Goal: Information Seeking & Learning: Learn about a topic

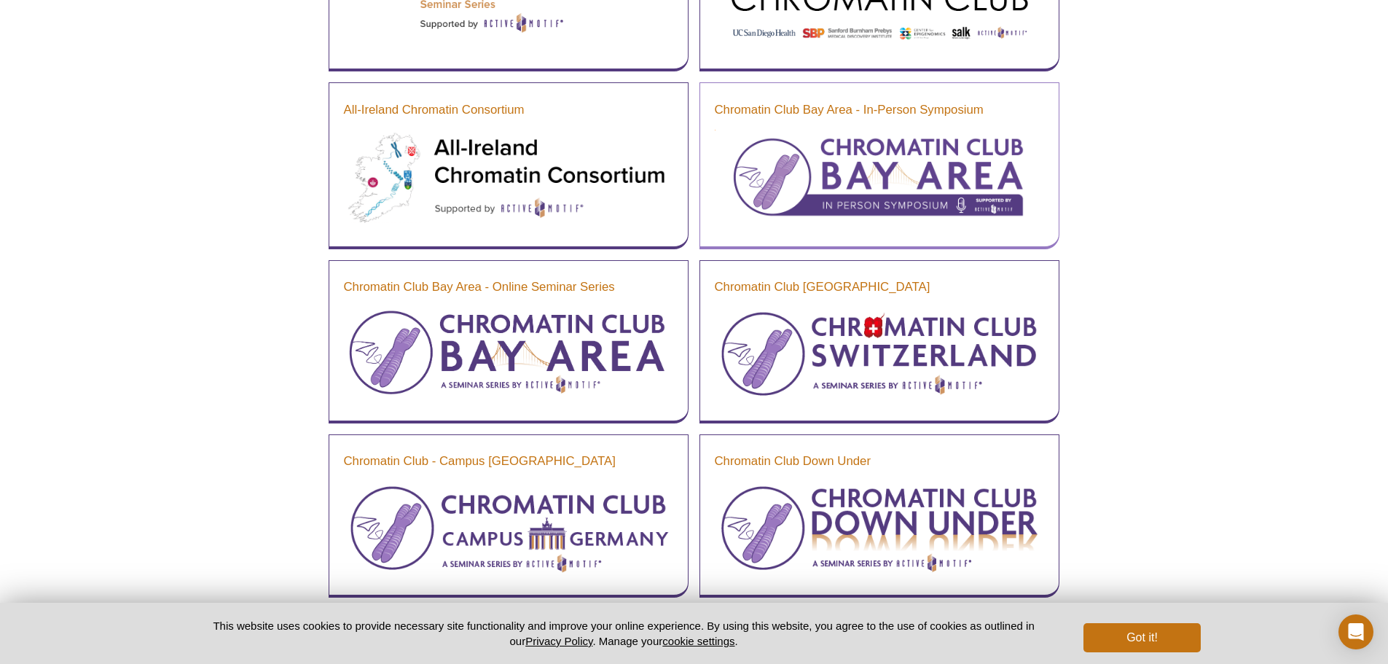
scroll to position [707, 0]
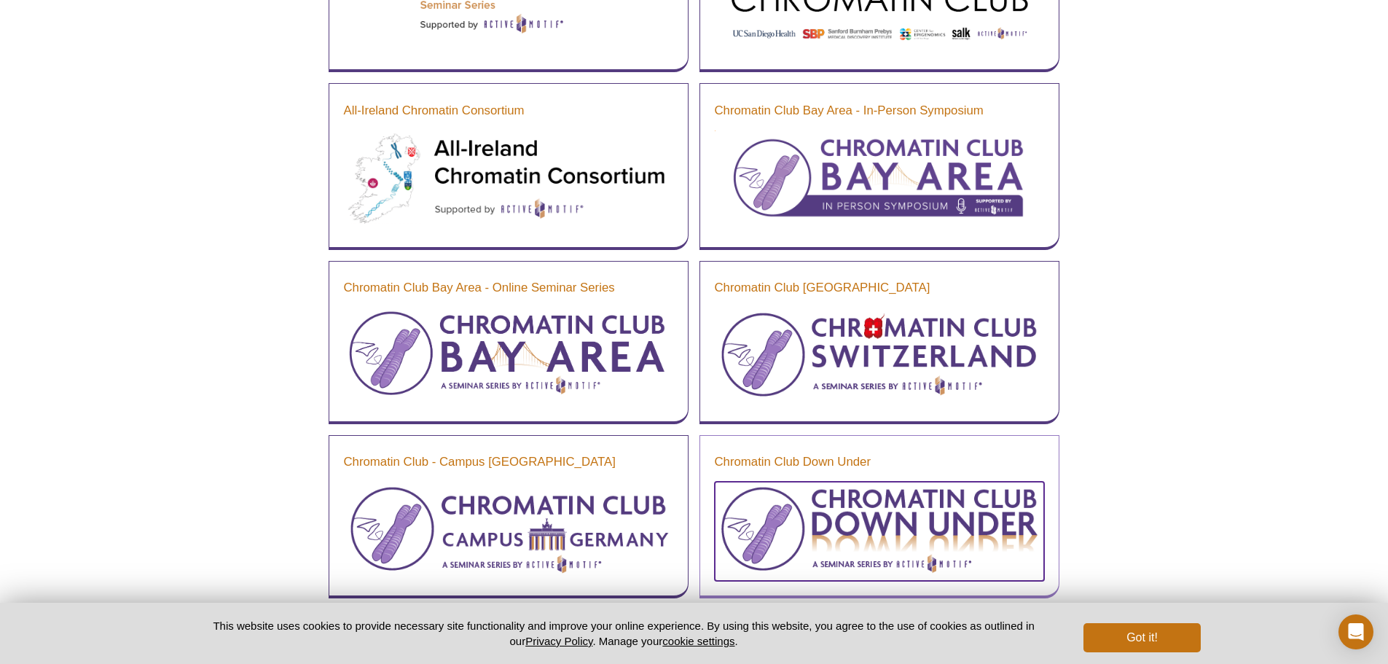
click at [821, 522] on img at bounding box center [879, 529] width 329 height 95
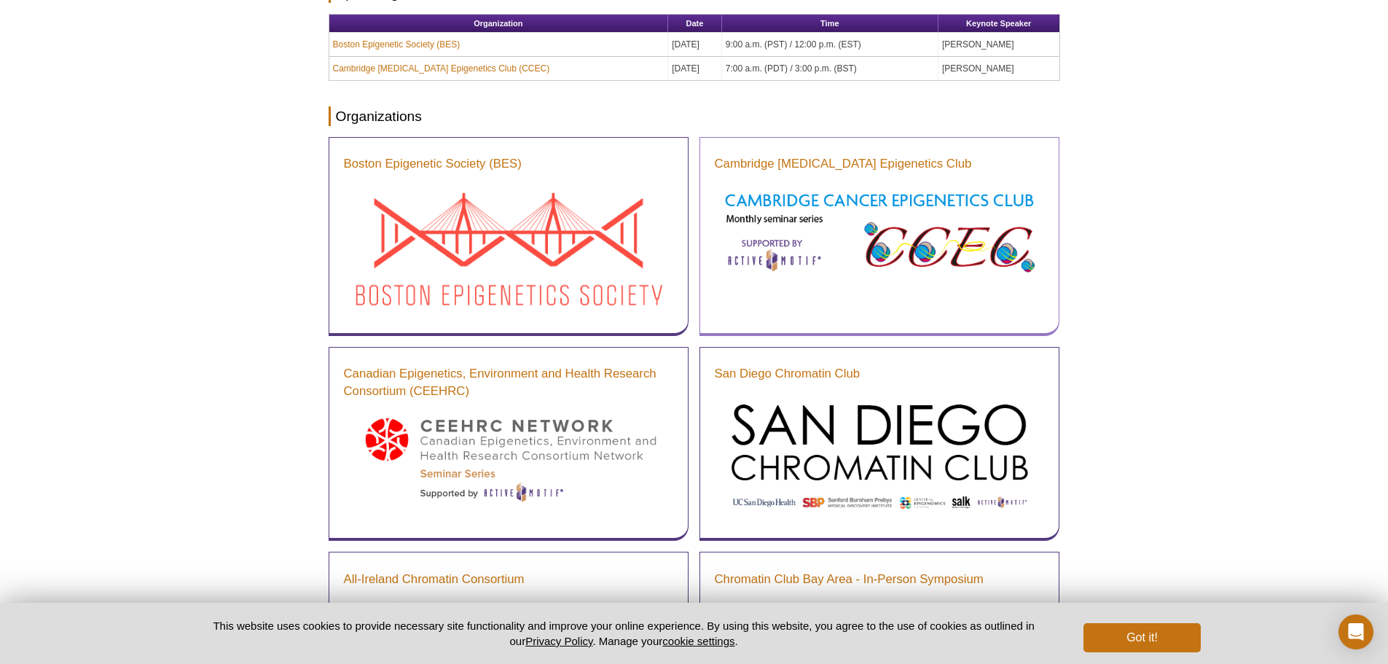
scroll to position [237, 0]
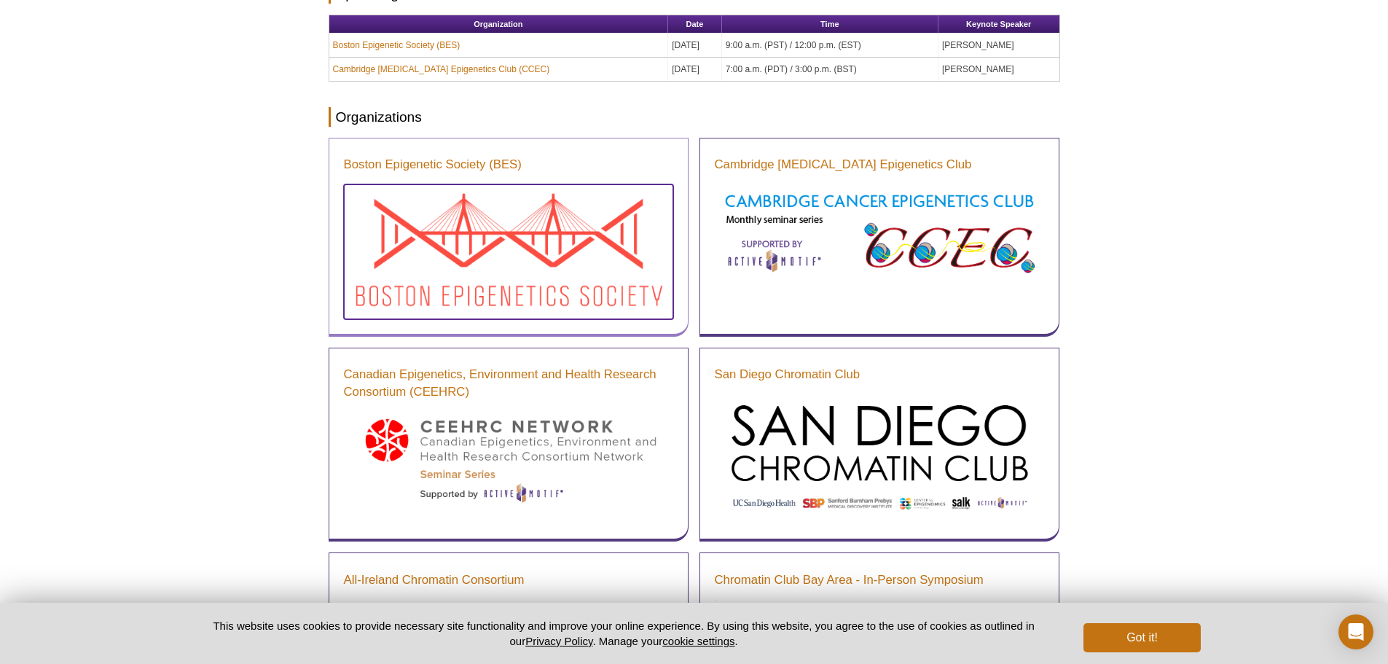
click at [541, 245] on img at bounding box center [508, 249] width 329 height 131
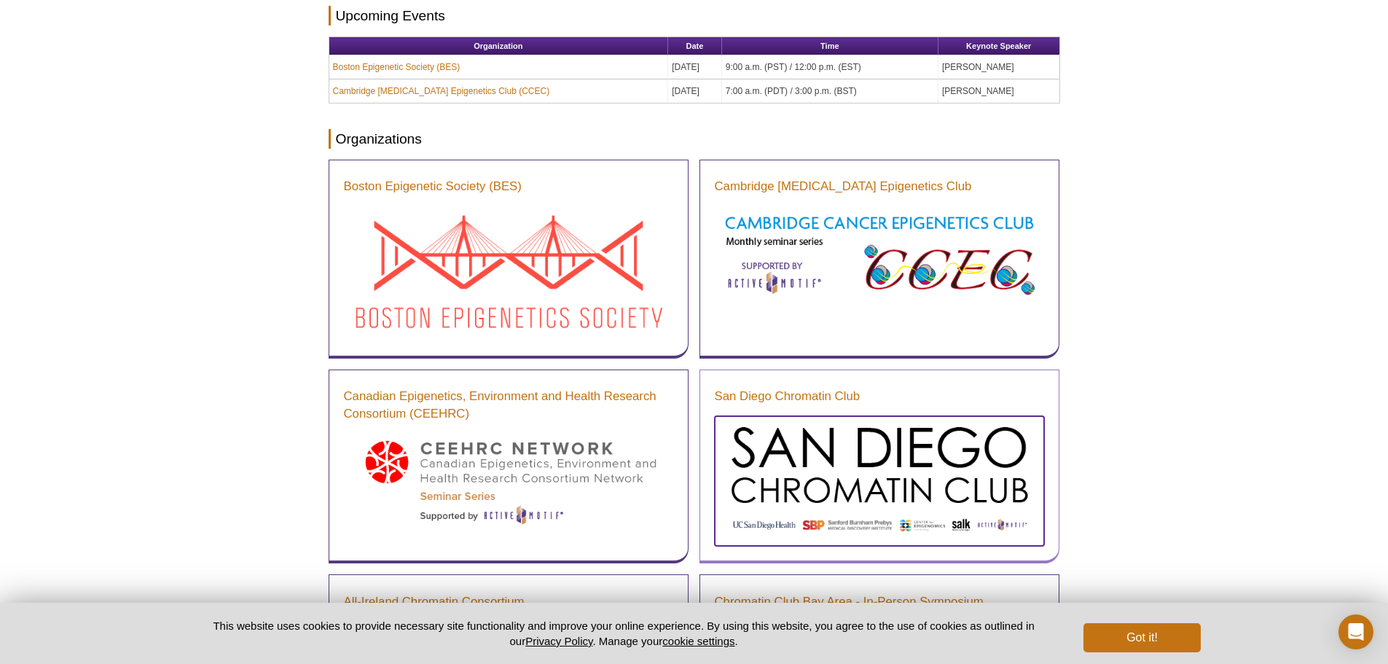
click at [865, 465] on img at bounding box center [879, 479] width 329 height 126
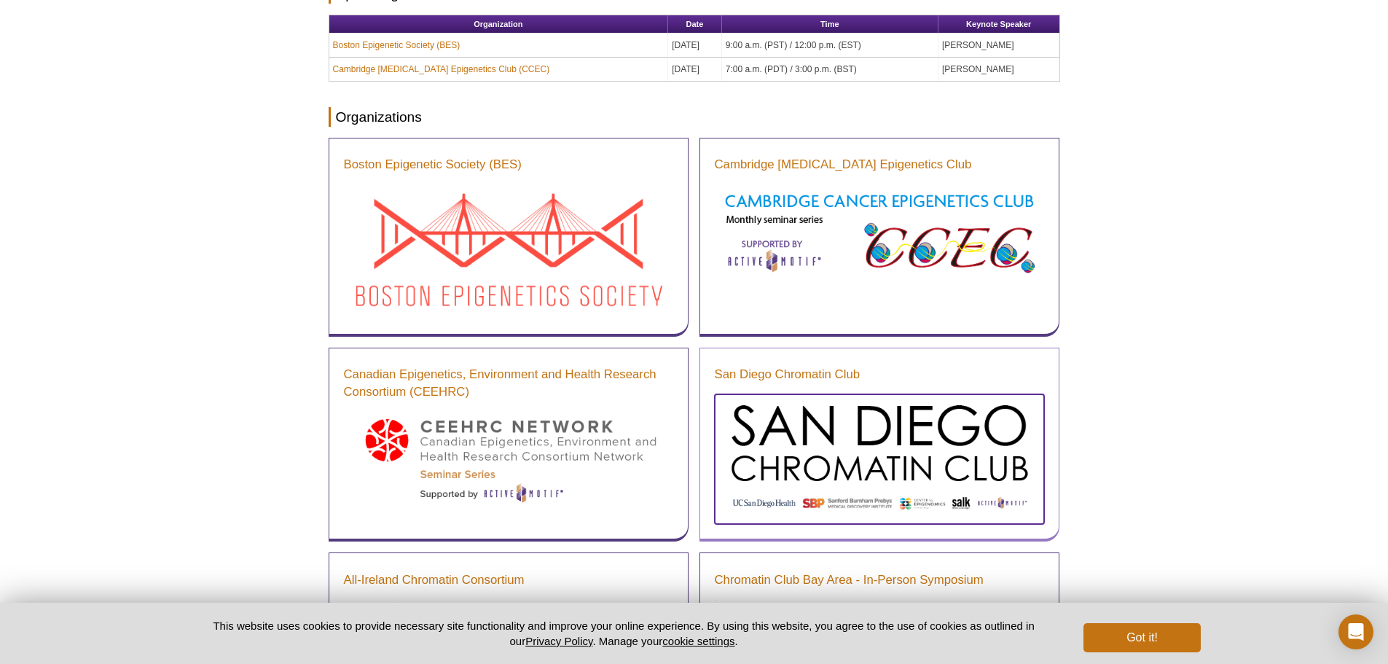
scroll to position [216, 0]
